Goal: Book appointment/travel/reservation

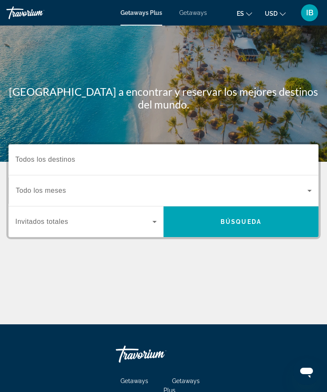
click at [69, 162] on span "Todos los destinos" at bounding box center [45, 159] width 60 height 7
click at [69, 162] on input "Destination Todos los destinos" at bounding box center [163, 160] width 296 height 10
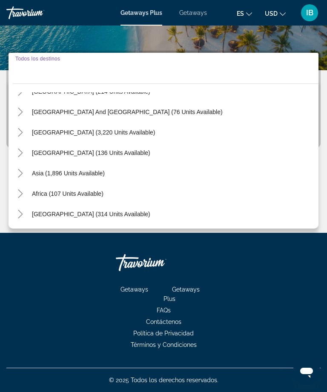
scroll to position [138, 0]
click at [27, 154] on mat-icon "Toggle Central America (136 units available)" at bounding box center [20, 152] width 15 height 15
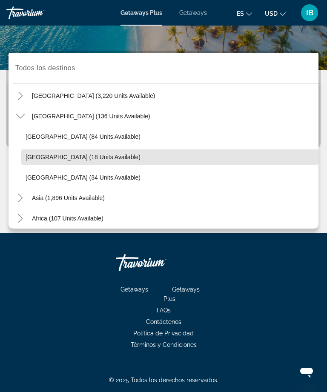
scroll to position [177, 0]
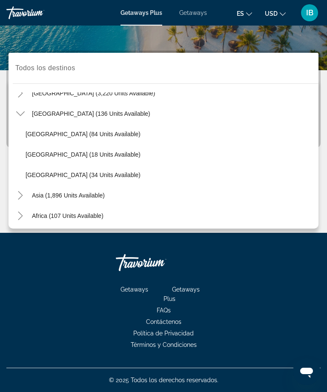
click at [188, 14] on span "Getaways" at bounding box center [193, 12] width 28 height 7
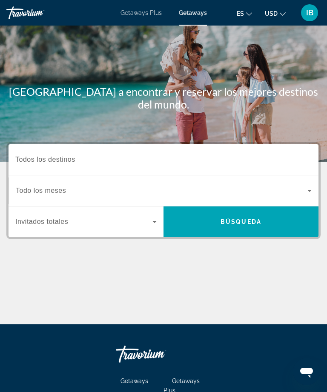
click at [86, 161] on input "Destination Todos los destinos" at bounding box center [163, 160] width 296 height 10
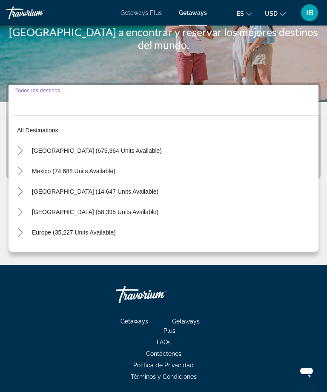
scroll to position [91, 0]
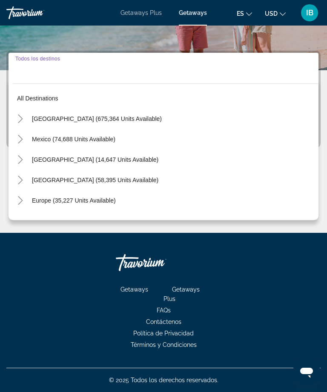
click at [23, 179] on icon "Toggle Caribbean & Atlantic Islands (58,395 units available)" at bounding box center [20, 180] width 9 height 9
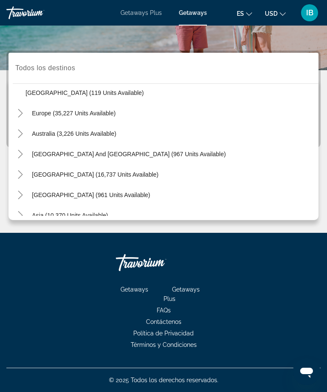
scroll to position [373, 0]
click at [22, 197] on icon "Toggle Central America (961 units available)" at bounding box center [20, 194] width 9 height 9
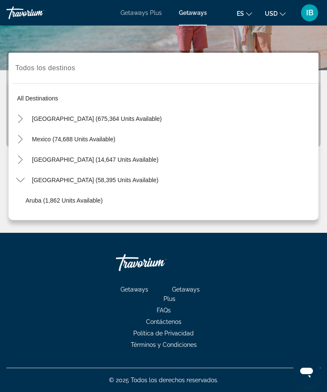
scroll to position [0, 0]
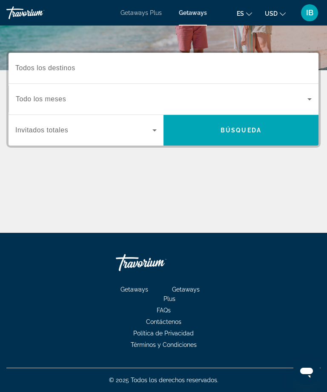
click at [97, 69] on input "Destination Todos los destinos" at bounding box center [163, 68] width 296 height 10
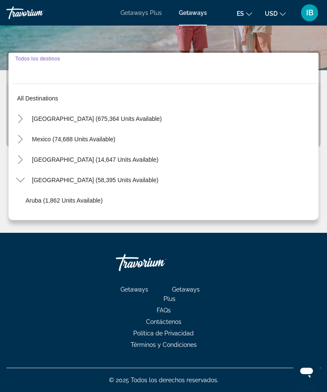
click at [91, 71] on input "Destination Todos los destinos" at bounding box center [163, 68] width 296 height 10
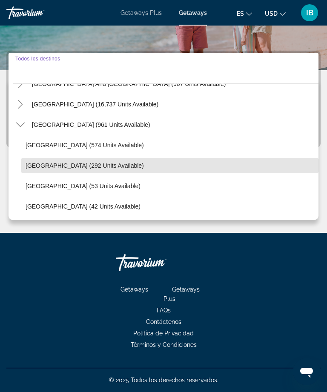
scroll to position [444, 0]
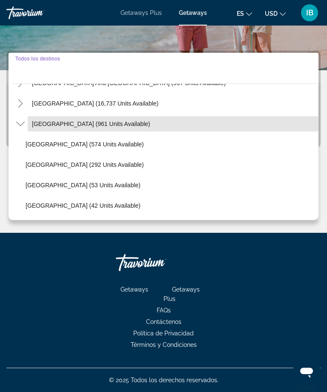
click at [121, 125] on span "[GEOGRAPHIC_DATA] (961 units available)" at bounding box center [91, 123] width 118 height 7
type input "**********"
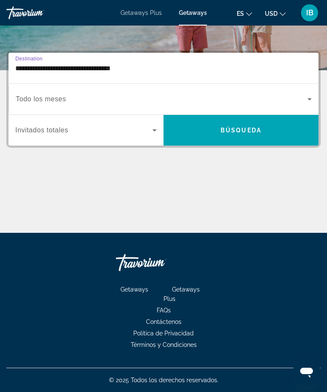
click at [178, 71] on input "**********" at bounding box center [163, 68] width 296 height 10
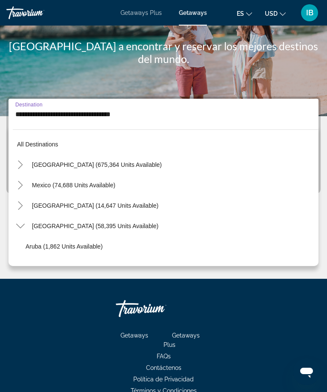
scroll to position [418, 0]
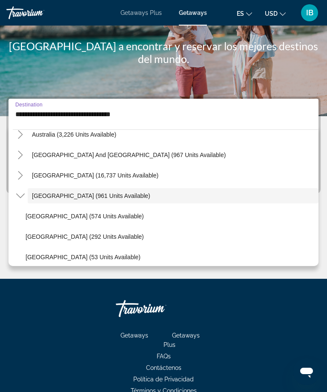
click at [163, 115] on input "**********" at bounding box center [163, 114] width 296 height 10
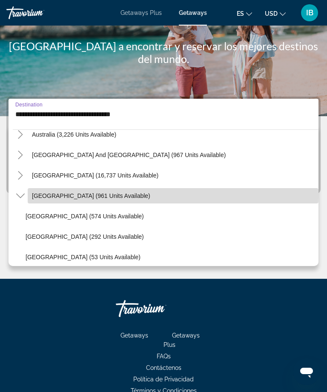
click at [120, 195] on span "[GEOGRAPHIC_DATA] (961 units available)" at bounding box center [91, 195] width 118 height 7
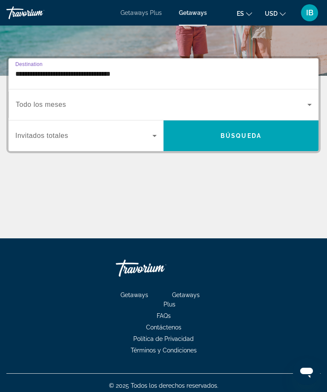
scroll to position [91, 0]
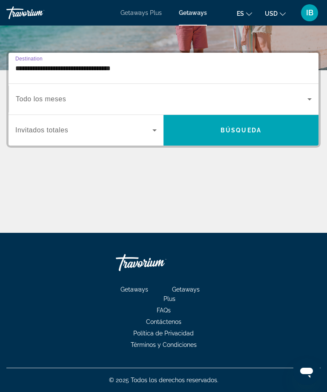
click at [304, 98] on icon "Search widget" at bounding box center [309, 99] width 10 height 10
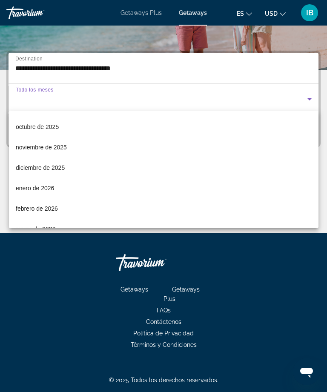
scroll to position [38, 0]
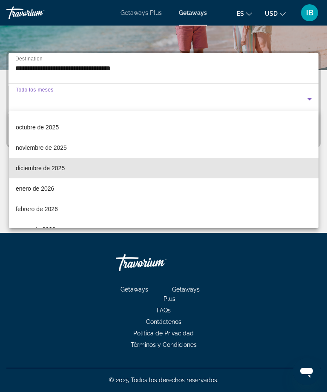
click at [68, 169] on mat-option "diciembre de 2025" at bounding box center [163, 168] width 309 height 20
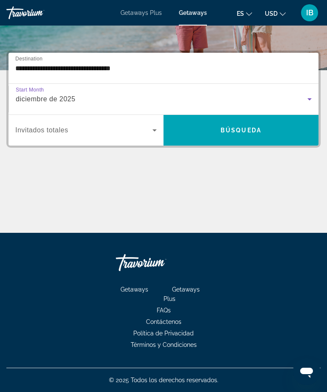
click at [156, 131] on icon "Search widget" at bounding box center [154, 130] width 10 height 10
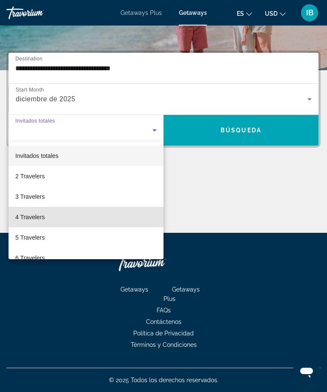
click at [46, 216] on mat-option "4 Travelers" at bounding box center [86, 217] width 155 height 20
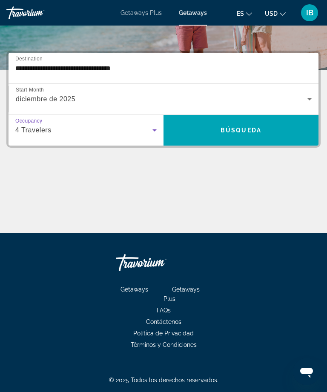
click at [241, 134] on span "Búsqueda" at bounding box center [240, 130] width 41 height 7
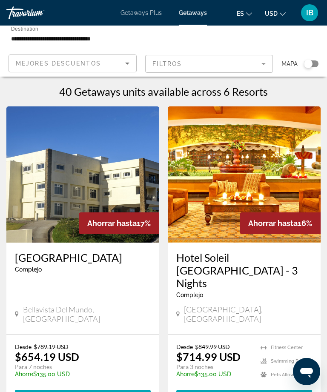
click at [264, 64] on mat-form-field "Filtros" at bounding box center [209, 64] width 128 height 18
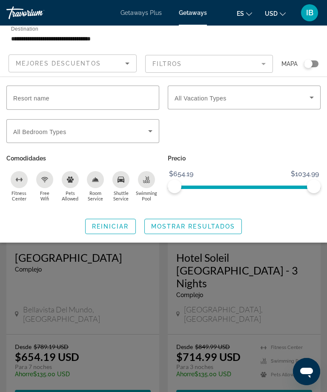
click at [64, 101] on input "Resort name" at bounding box center [82, 98] width 139 height 10
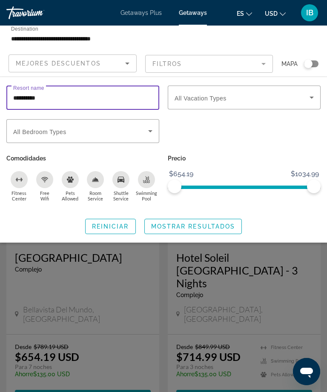
type input "**********"
click at [213, 232] on span "Search widget" at bounding box center [193, 226] width 97 height 20
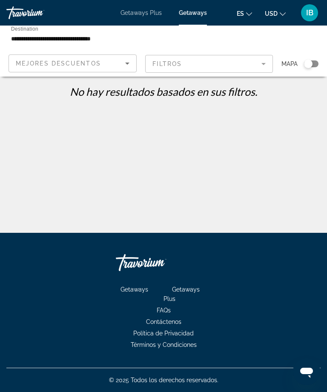
click at [125, 64] on icon "Sort by" at bounding box center [127, 63] width 10 height 10
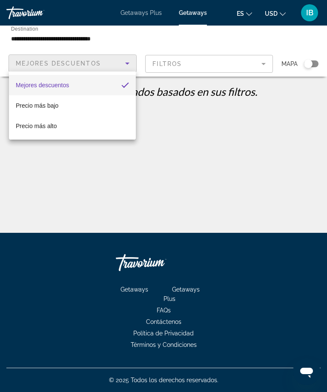
click at [262, 61] on div at bounding box center [163, 196] width 327 height 392
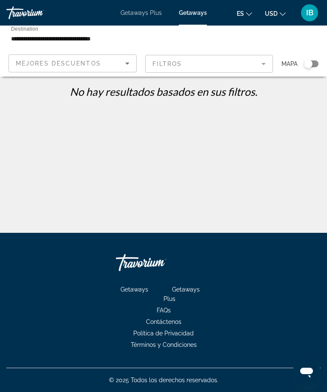
click at [221, 66] on mat-form-field "Filtros" at bounding box center [209, 64] width 128 height 18
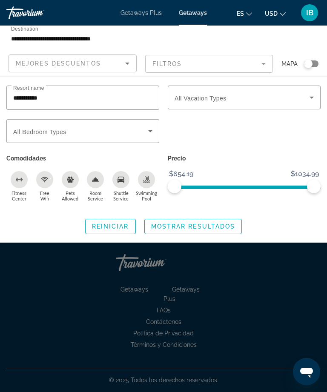
click at [305, 96] on span "Search widget" at bounding box center [241, 97] width 135 height 10
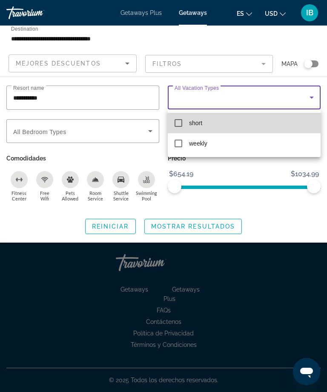
click at [179, 122] on mat-pseudo-checkbox at bounding box center [178, 123] width 8 height 8
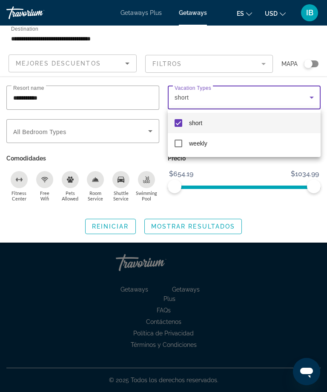
click at [144, 136] on div at bounding box center [163, 196] width 327 height 392
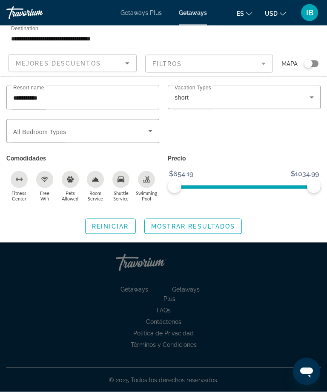
scroll to position [27, 0]
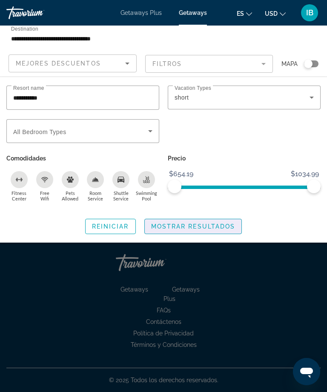
click at [190, 227] on span "Mostrar resultados" at bounding box center [193, 226] width 84 height 7
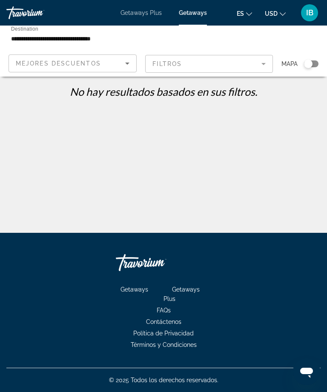
click at [259, 67] on mat-form-field "Filtros" at bounding box center [209, 64] width 128 height 18
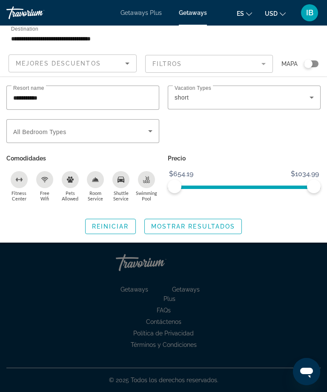
click at [306, 100] on div "short" at bounding box center [241, 97] width 135 height 10
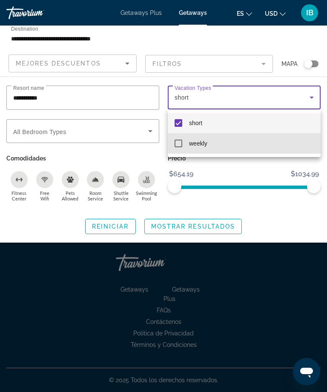
click at [203, 146] on span "weekly" at bounding box center [198, 143] width 18 height 10
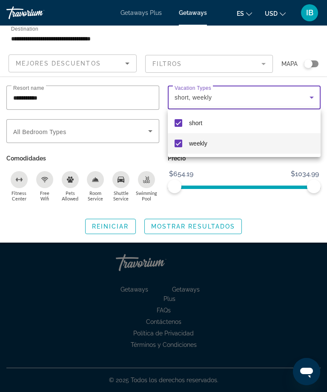
click at [198, 230] on div at bounding box center [163, 196] width 327 height 392
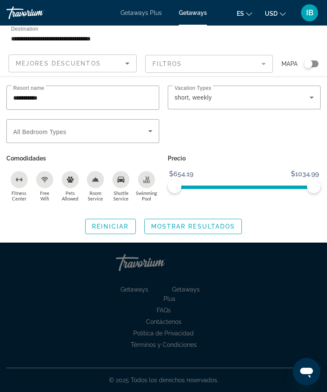
click at [65, 99] on input "**********" at bounding box center [82, 98] width 139 height 10
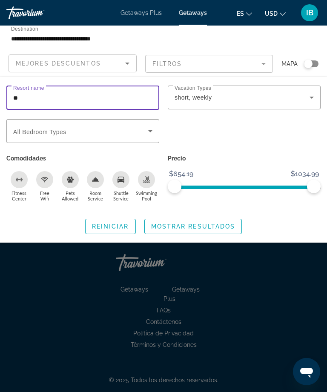
type input "*"
type input "**********"
click at [222, 228] on span "Mostrar resultados" at bounding box center [193, 226] width 84 height 7
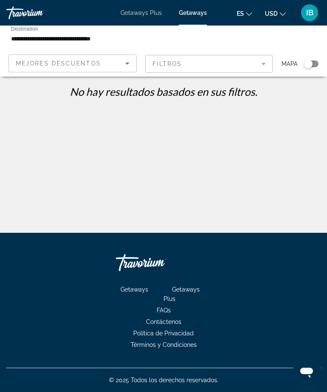
click at [28, 14] on div "Travorium" at bounding box center [38, 12] width 64 height 13
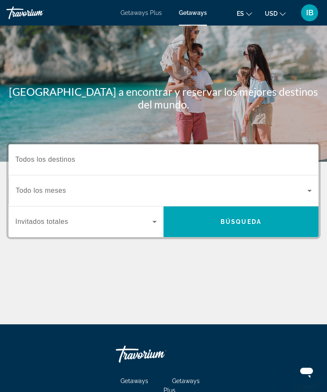
click at [301, 13] on div "IB" at bounding box center [309, 12] width 17 height 17
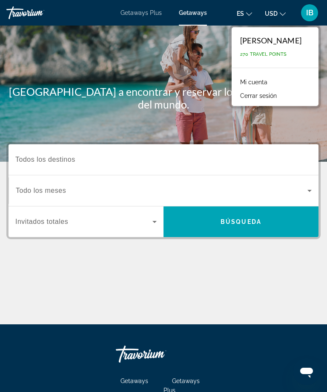
click at [23, 15] on div "Travorium" at bounding box center [38, 12] width 64 height 13
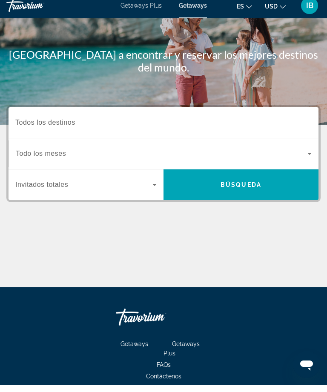
scroll to position [64, 0]
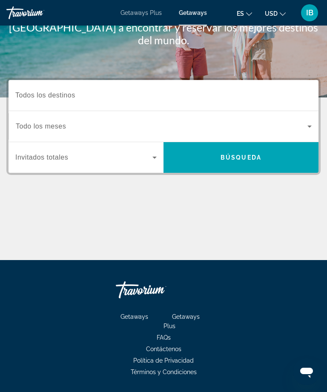
click at [156, 288] on div "Travorium" at bounding box center [158, 290] width 85 height 26
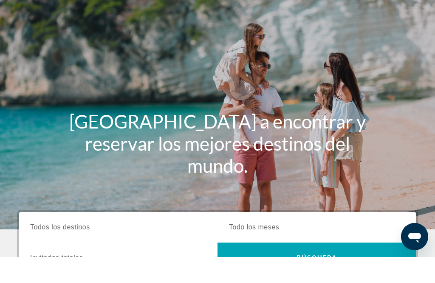
scroll to position [27, 0]
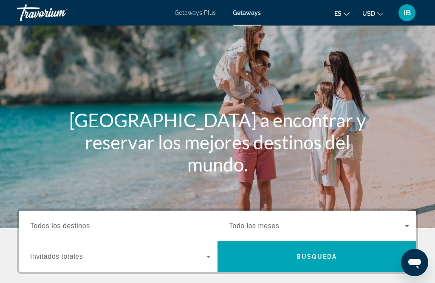
click at [46, 17] on div "Travorium" at bounding box center [59, 13] width 85 height 22
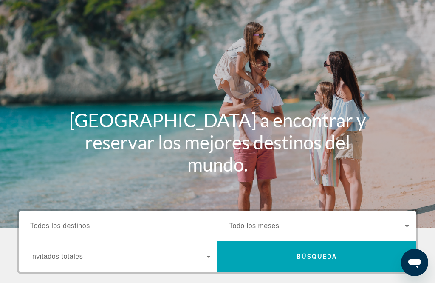
scroll to position [0, 0]
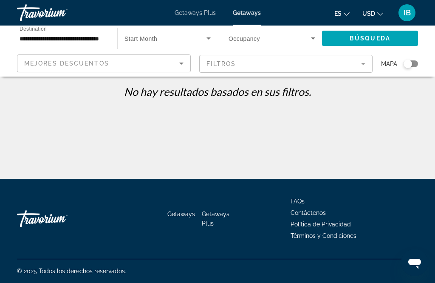
click at [57, 12] on div "Travorium" at bounding box center [59, 13] width 85 height 22
